Goal: Obtain resource: Obtain resource

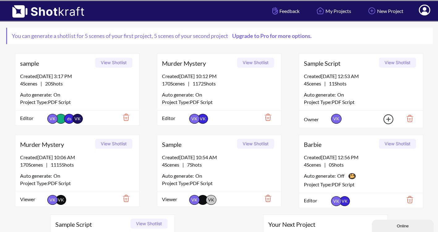
scroll to position [30, 0]
click at [112, 145] on button "View Shotlist" at bounding box center [113, 144] width 37 height 10
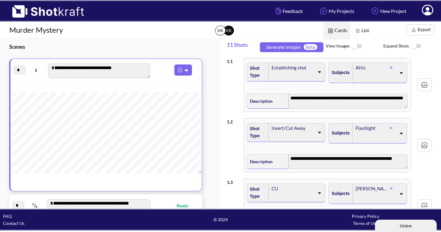
click at [417, 30] on img at bounding box center [414, 30] width 8 height 8
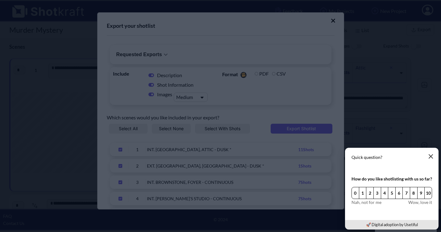
click at [434, 157] on button "button" at bounding box center [431, 156] width 12 height 12
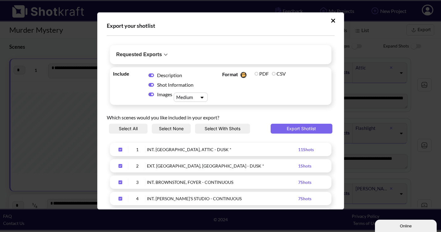
click at [166, 56] on icon "Upload Script" at bounding box center [165, 54] width 7 height 7
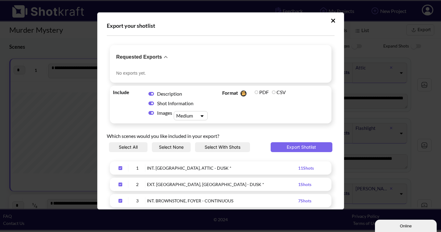
click at [331, 18] on icon "Upload Script" at bounding box center [333, 21] width 5 height 6
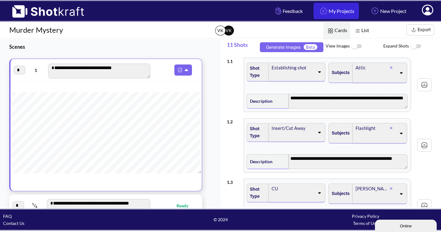
click at [336, 9] on link "My Projects" at bounding box center [336, 11] width 45 height 16
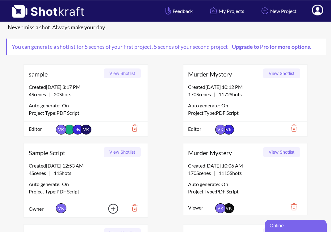
scroll to position [18, 0]
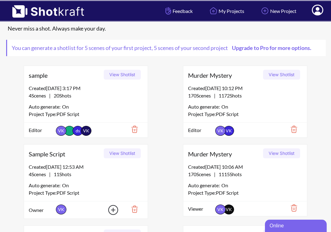
click at [274, 74] on button "View Shotlist" at bounding box center [281, 75] width 37 height 10
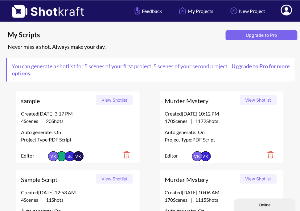
click at [258, 101] on button "View Shotlist" at bounding box center [258, 100] width 37 height 10
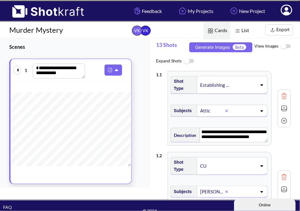
click at [278, 31] on button "Export" at bounding box center [280, 29] width 28 height 11
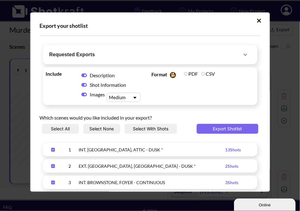
click at [242, 54] on icon "Upload Script" at bounding box center [245, 54] width 7 height 7
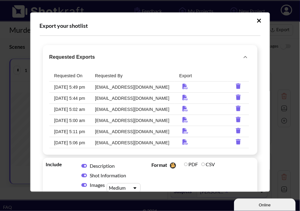
click at [257, 21] on icon "Upload Script" at bounding box center [259, 21] width 5 height 6
